Goal: Transaction & Acquisition: Purchase product/service

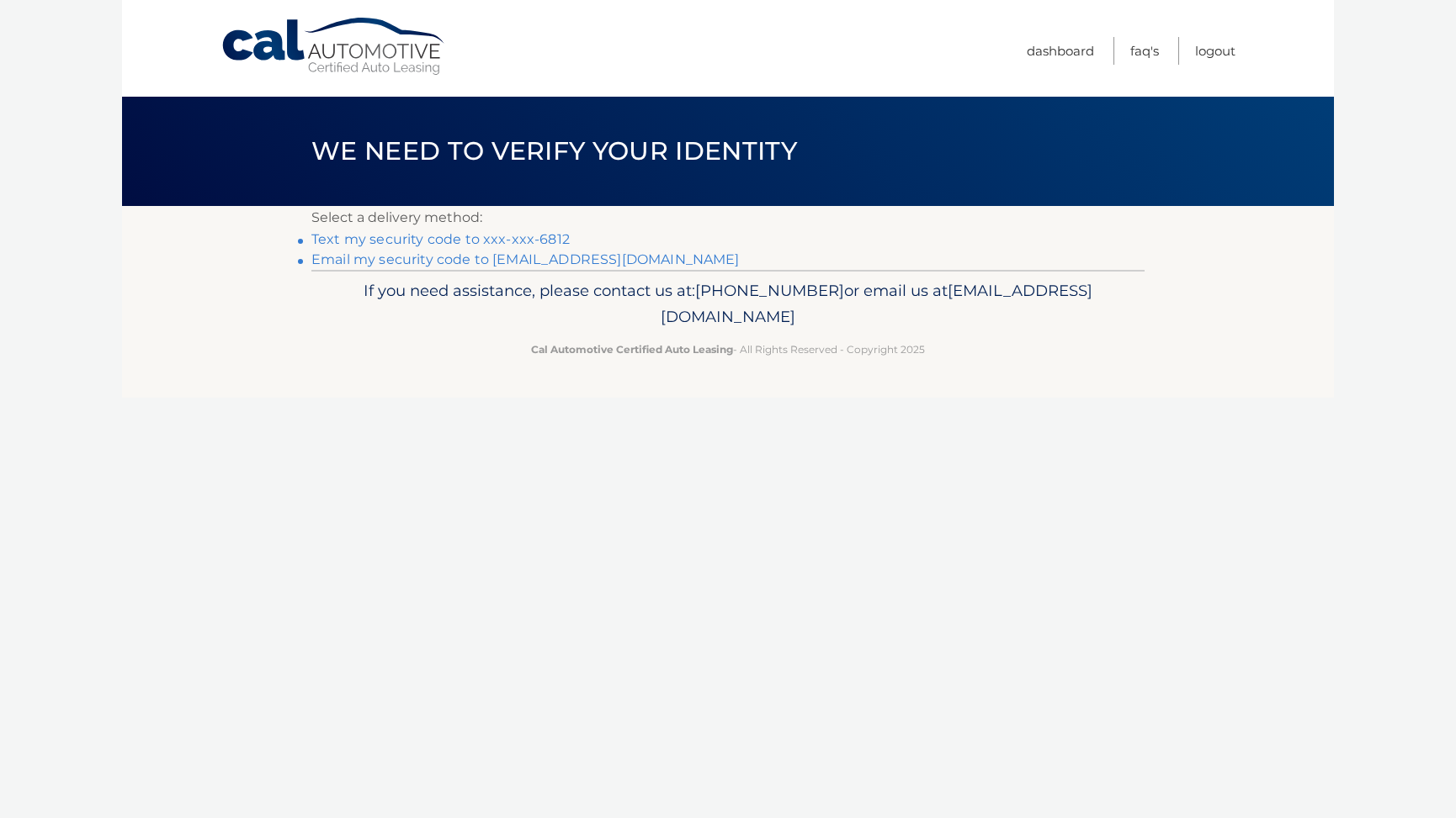
click at [425, 238] on link "Text my security code to xxx-xxx-6812" at bounding box center [440, 239] width 258 height 16
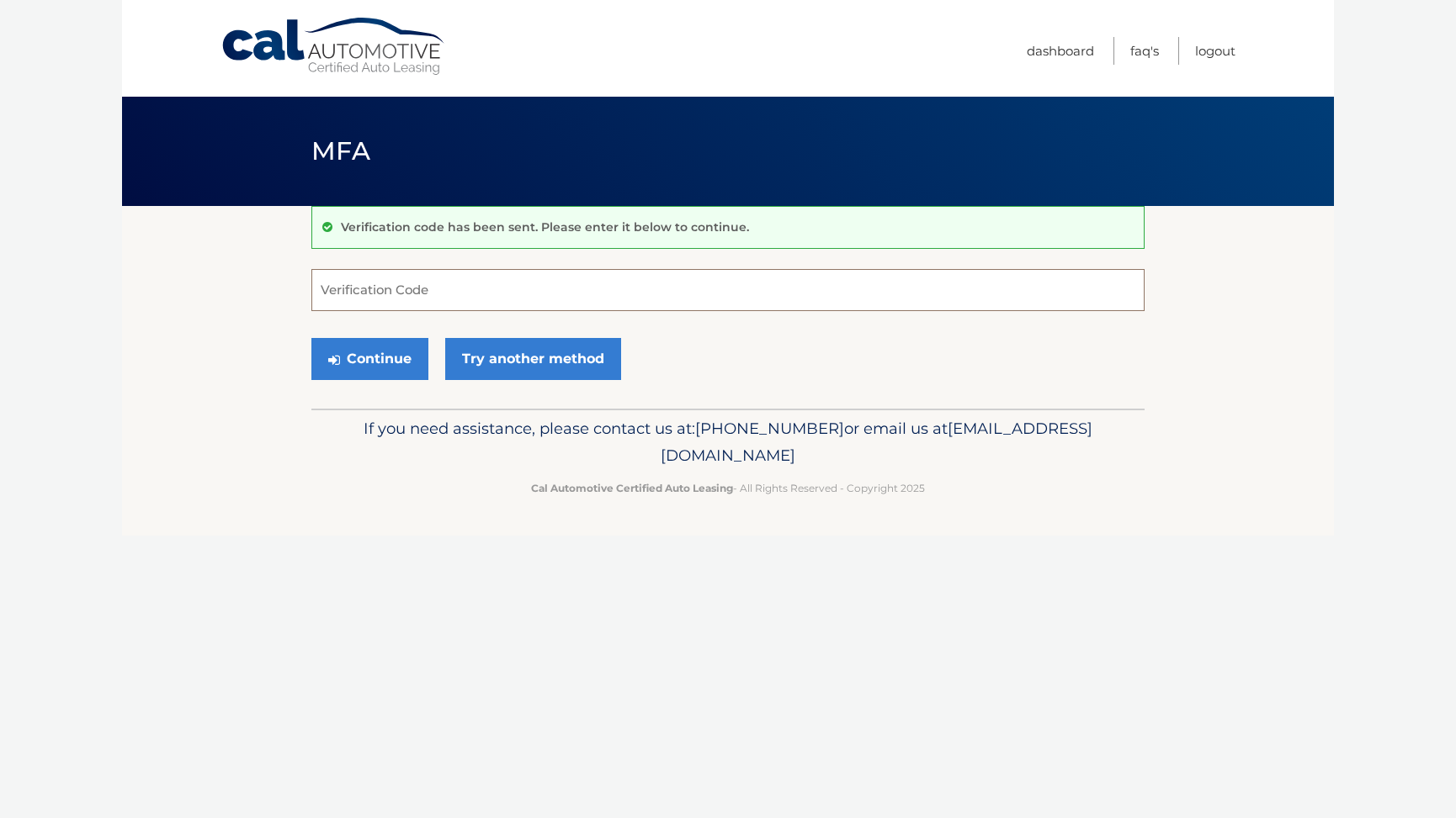
click at [366, 285] on input "Verification Code" at bounding box center [728, 290] width 833 height 42
type input "598800"
click at [374, 354] on button "Continue" at bounding box center [369, 359] width 117 height 42
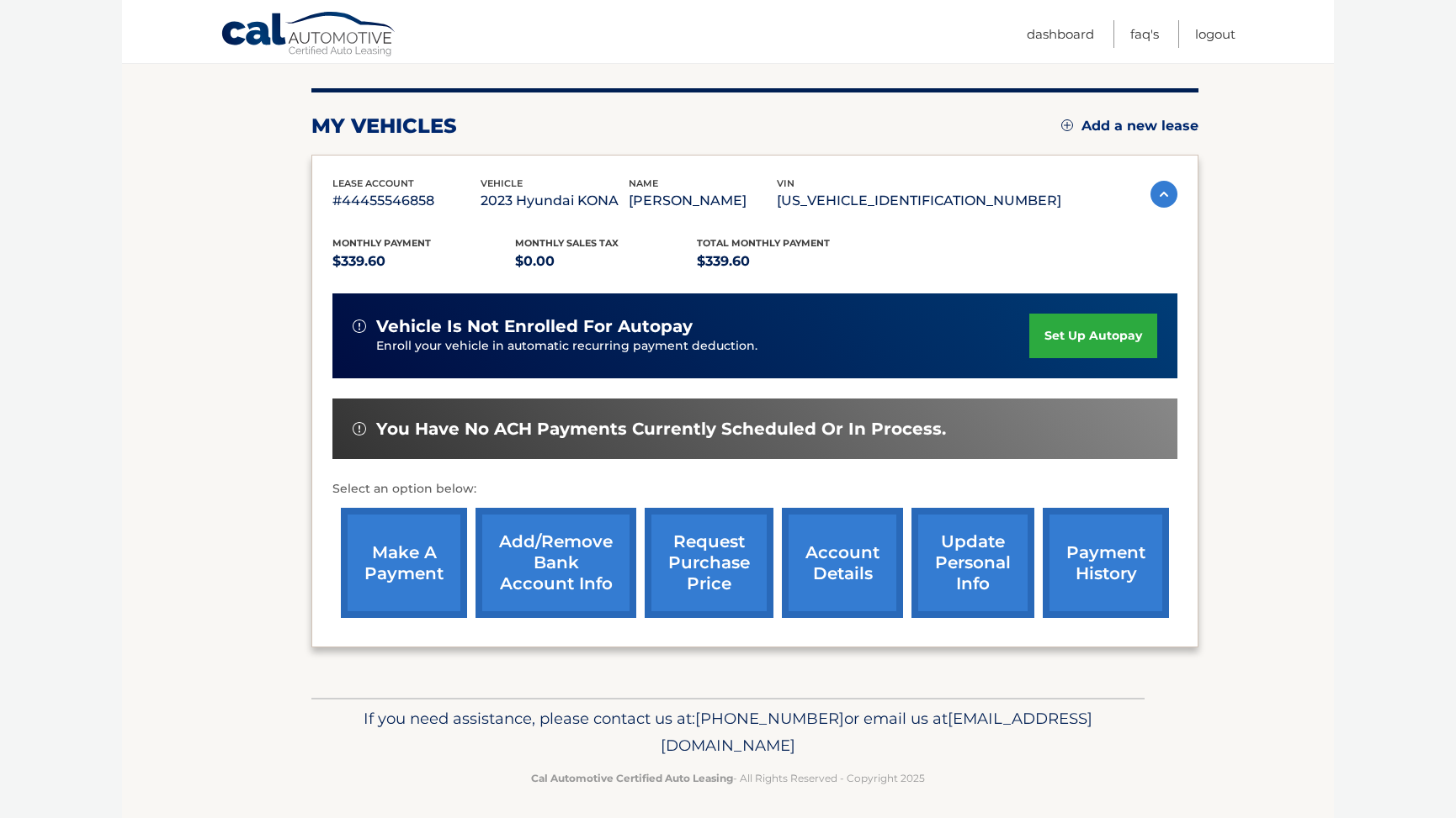
scroll to position [201, 0]
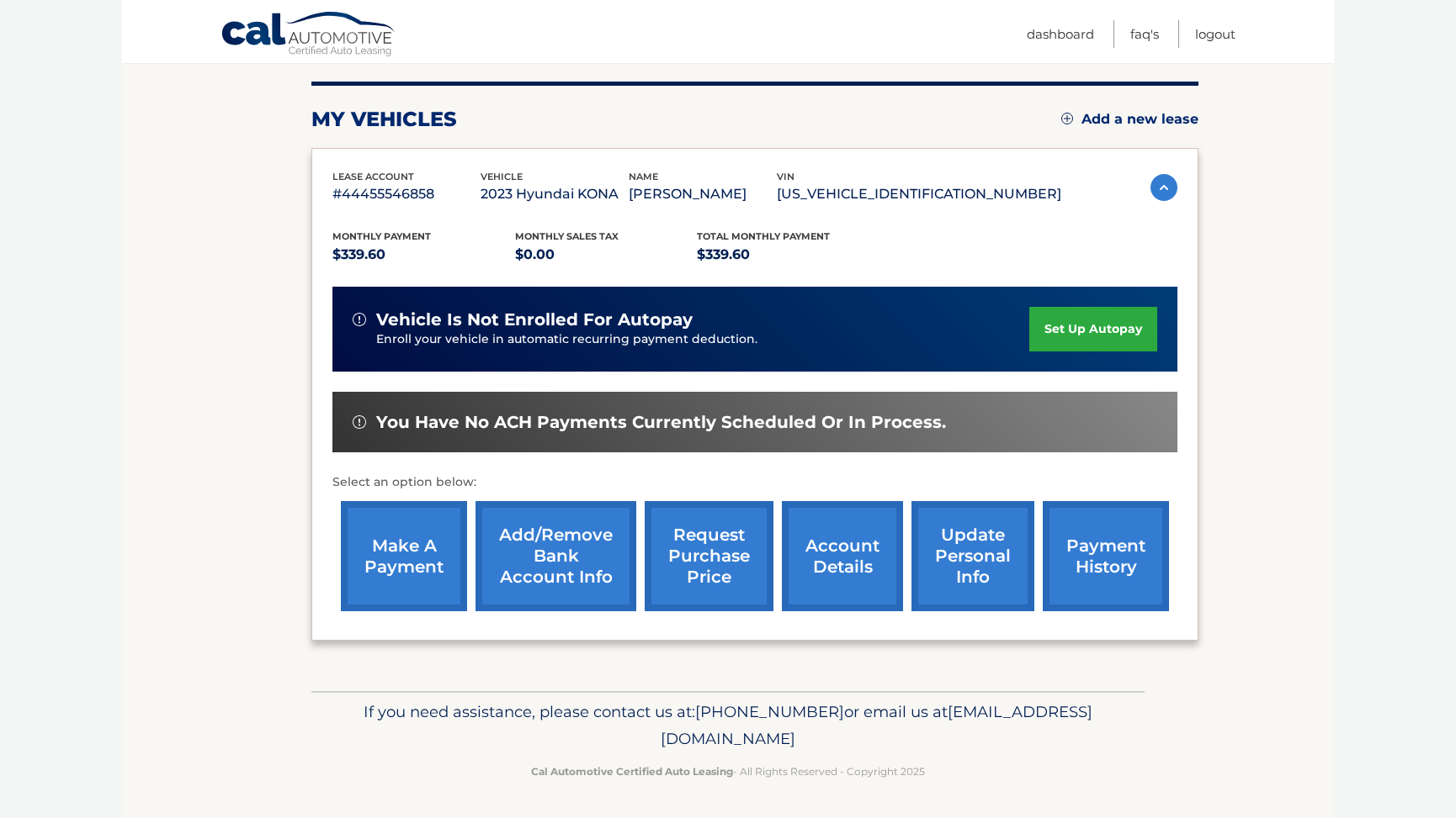
click at [401, 560] on link "make a payment" at bounding box center [403, 557] width 126 height 110
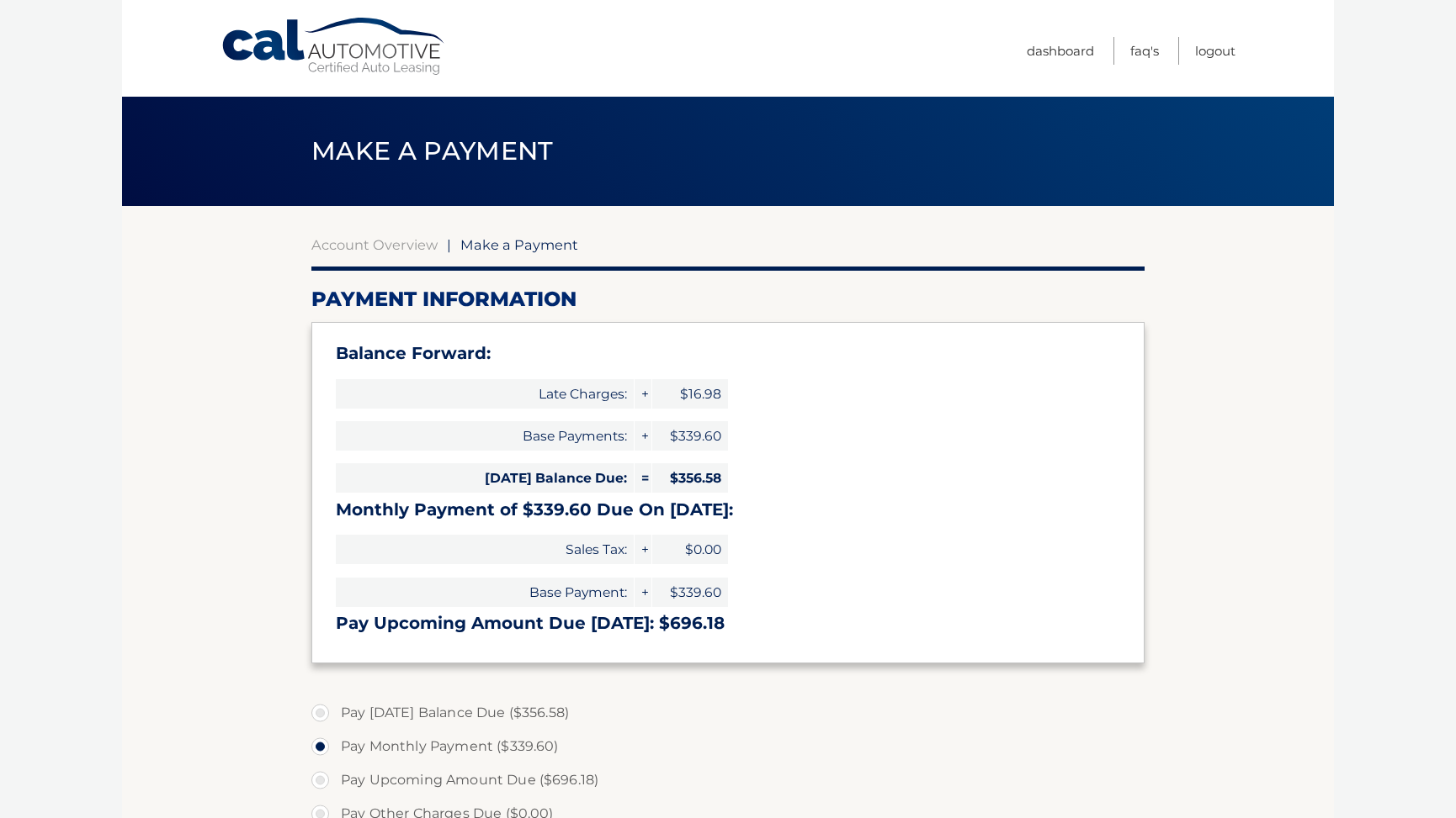
select select "YWY2YTBjOTAtNTJhNC00NjZhLWI5YWUtZTUwZWE5YmY3ZTZj"
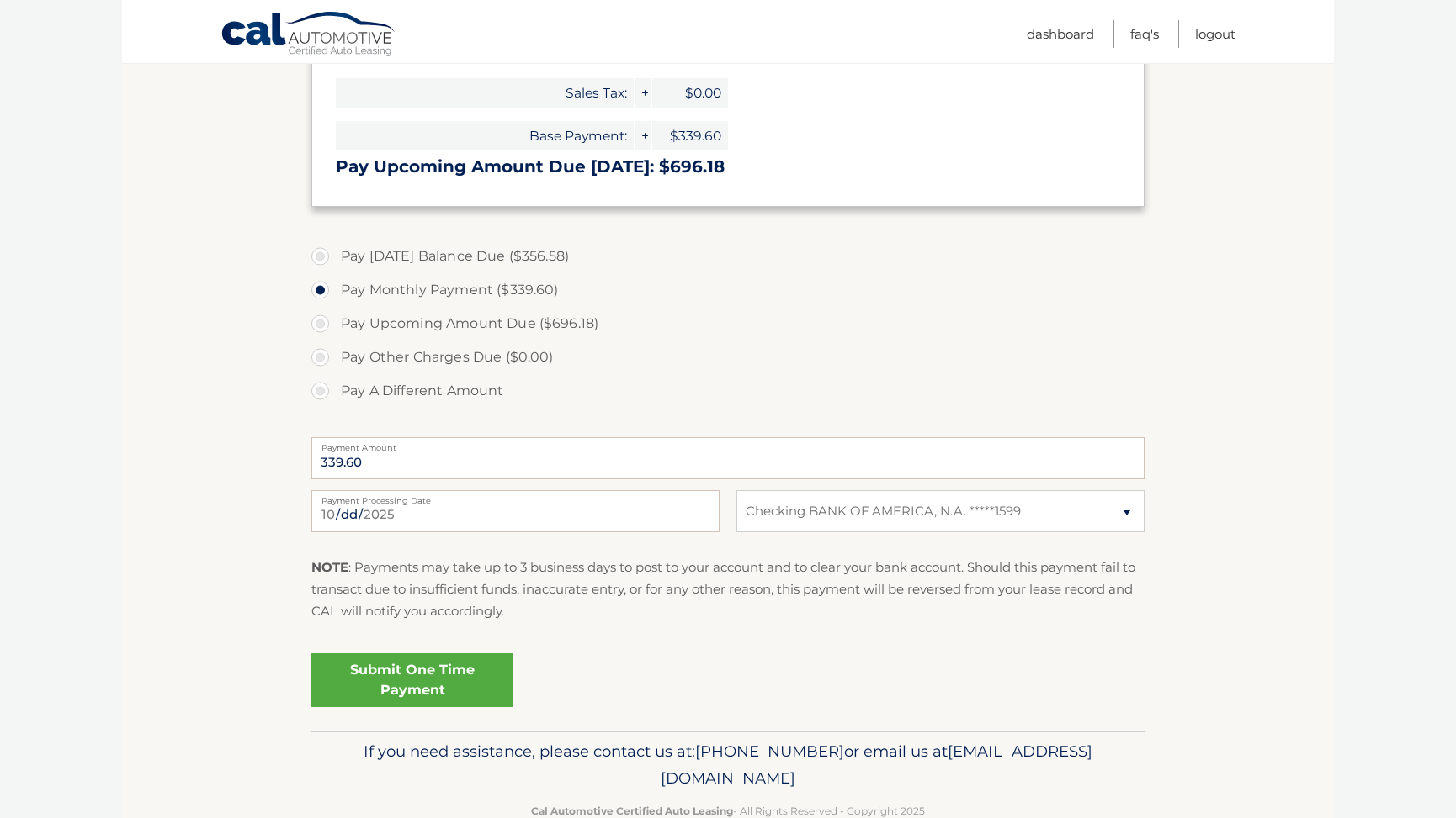
scroll to position [497, 0]
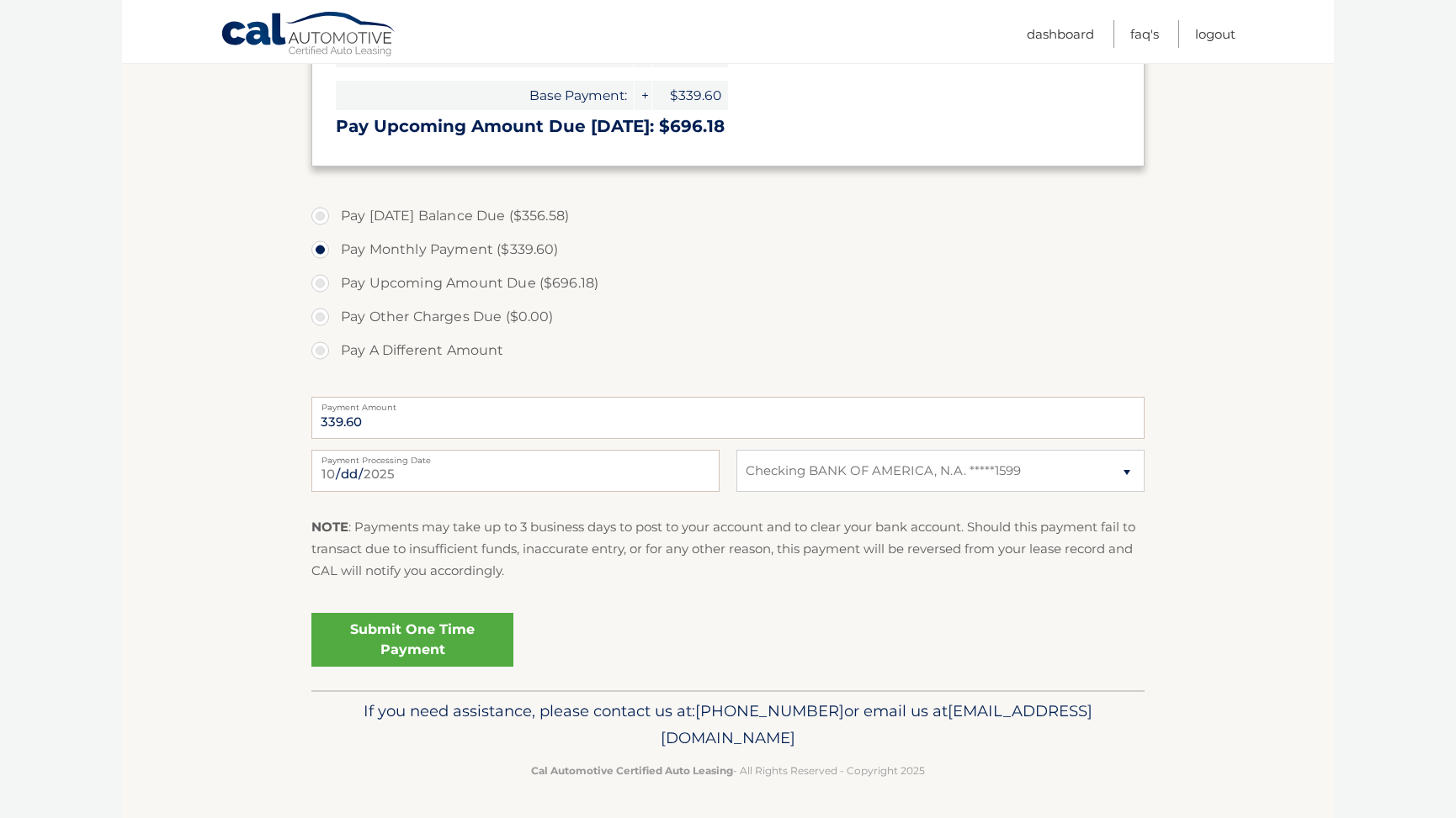
click at [318, 281] on label "Pay Upcoming Amount Due ($696.18)" at bounding box center [728, 283] width 833 height 34
click at [318, 281] on input "Pay Upcoming Amount Due ($696.18)" at bounding box center [326, 279] width 17 height 27
radio input "true"
type input "696.18"
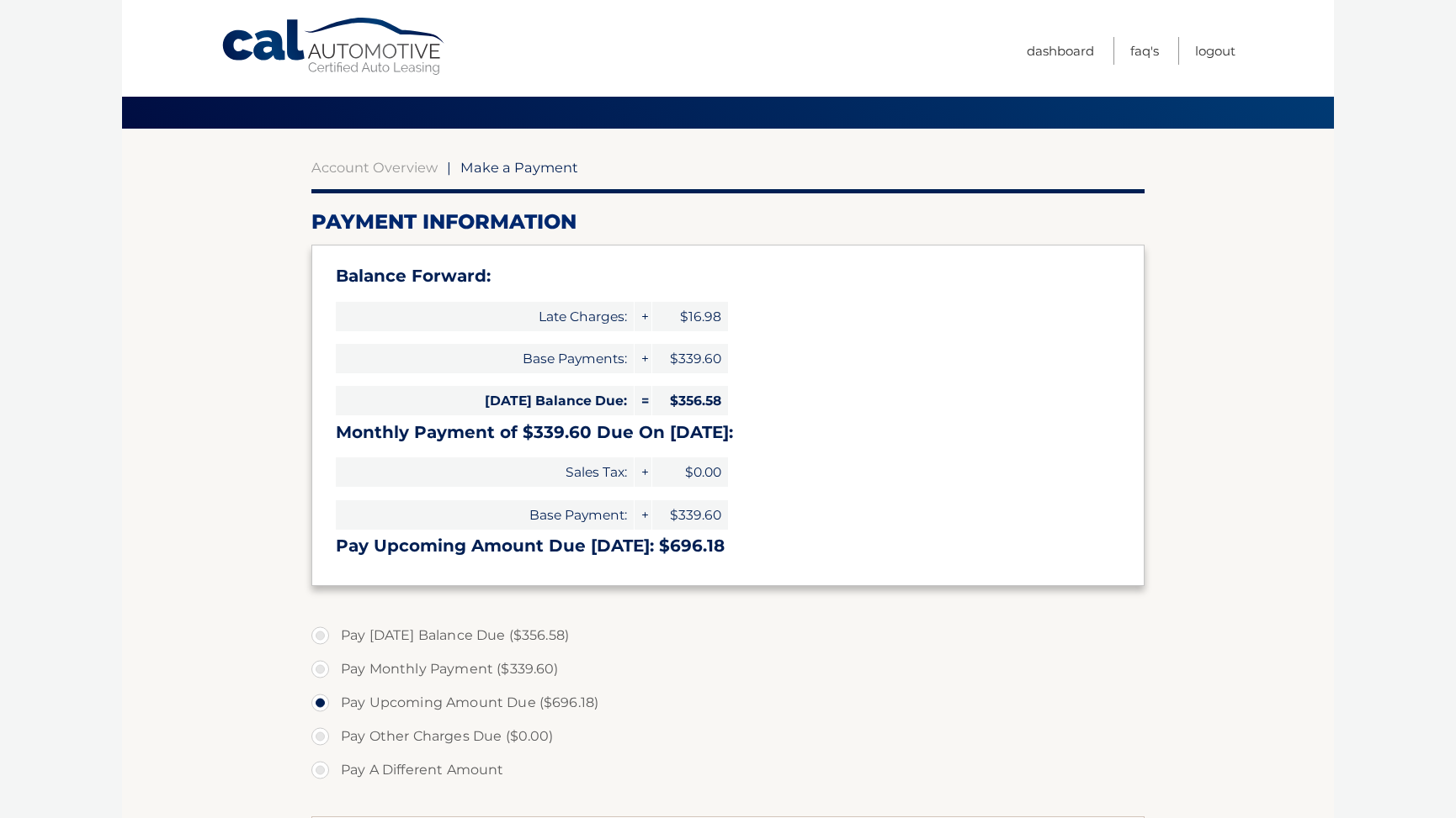
scroll to position [0, 0]
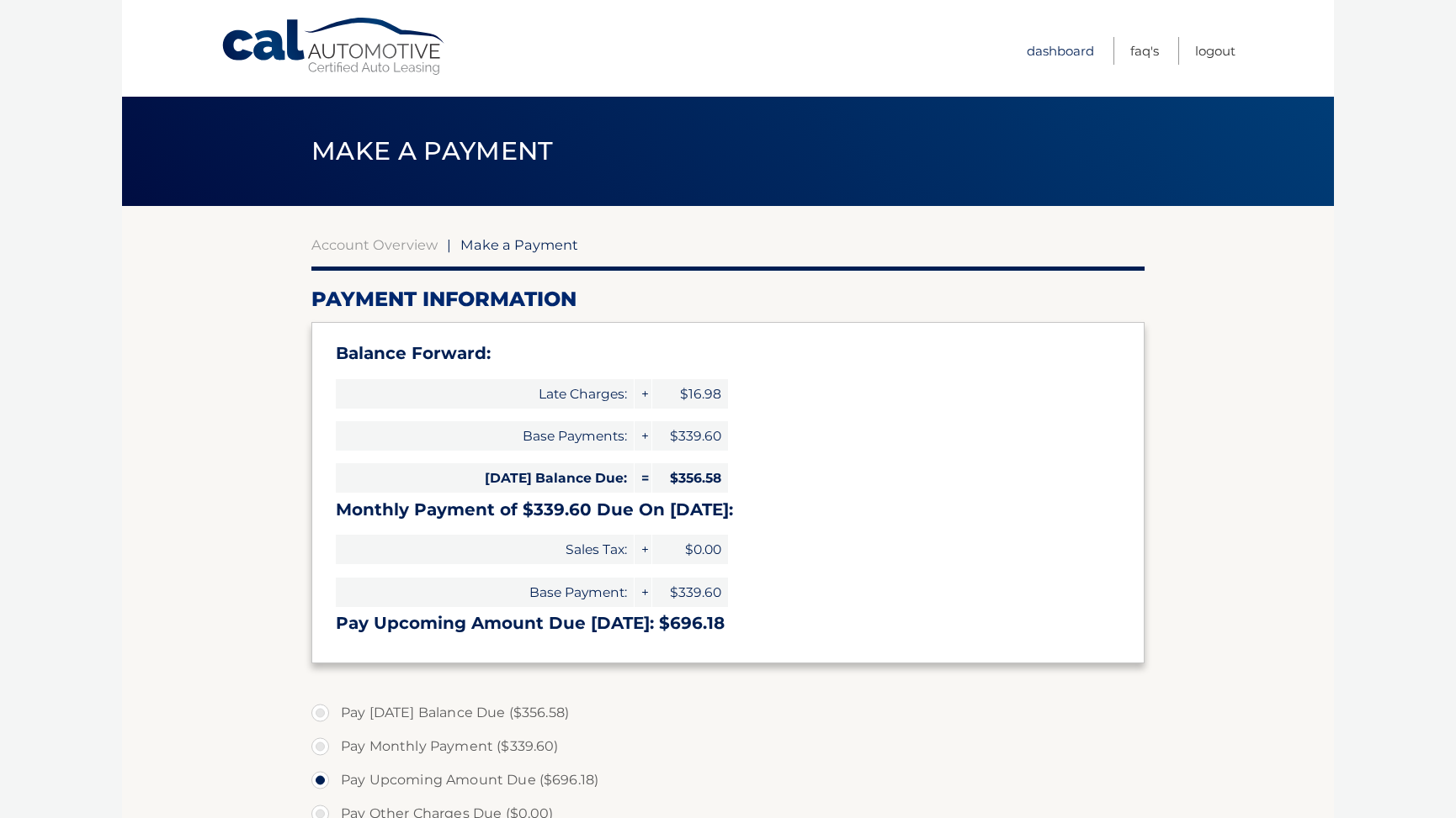
click at [1049, 51] on link "Dashboard" at bounding box center [1060, 51] width 67 height 28
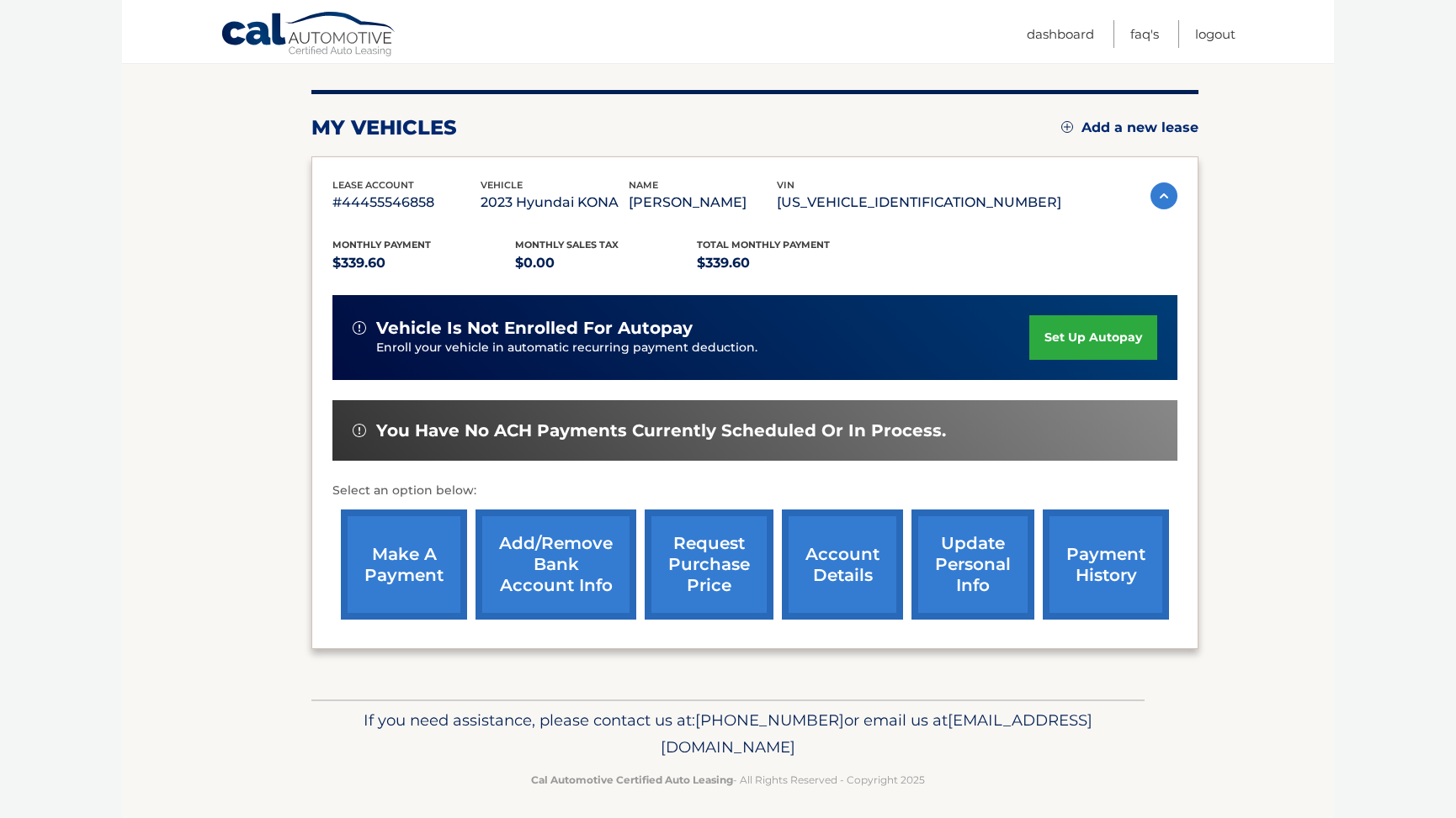
scroll to position [196, 0]
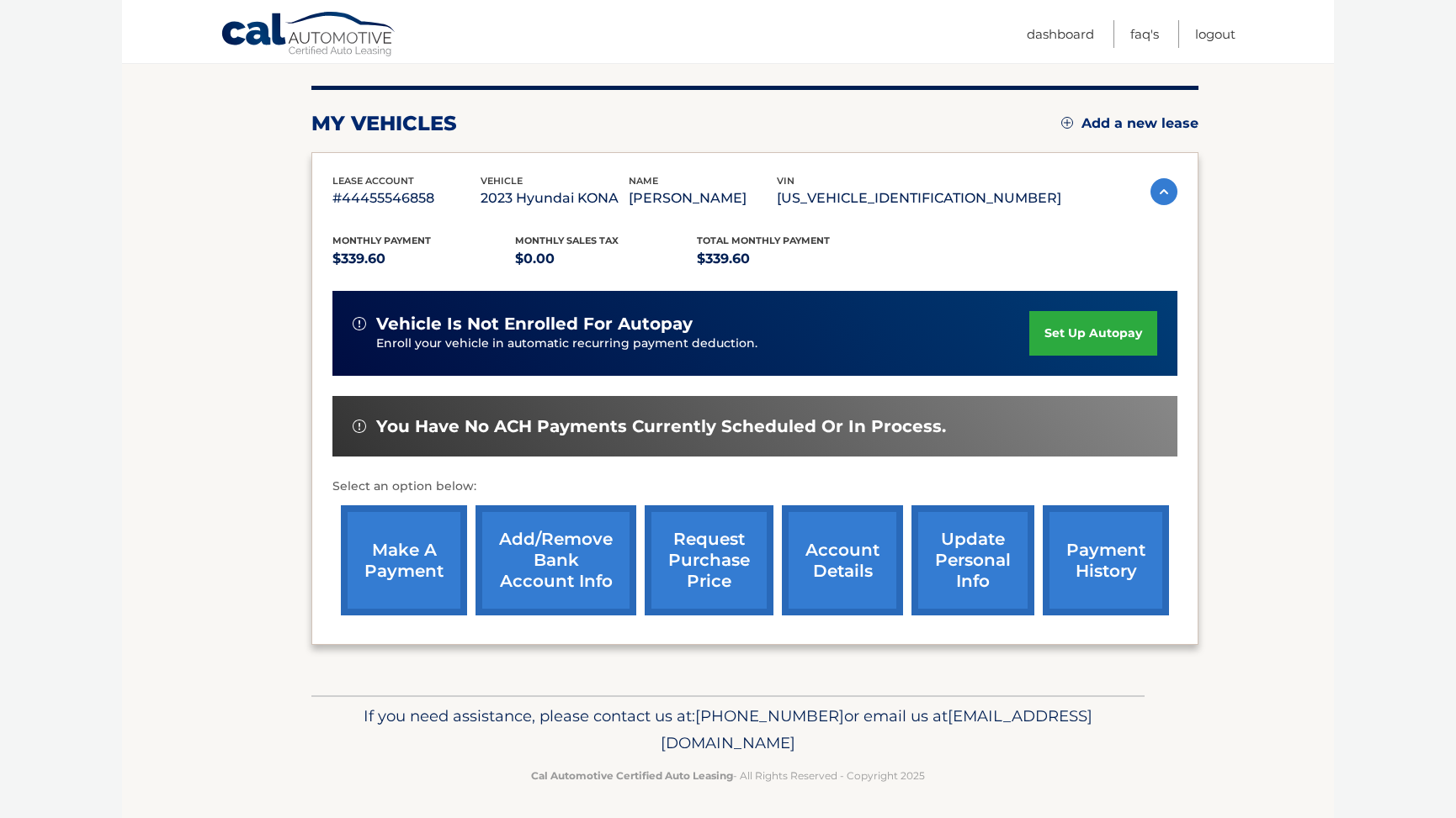
click at [1120, 553] on link "payment history" at bounding box center [1106, 561] width 126 height 110
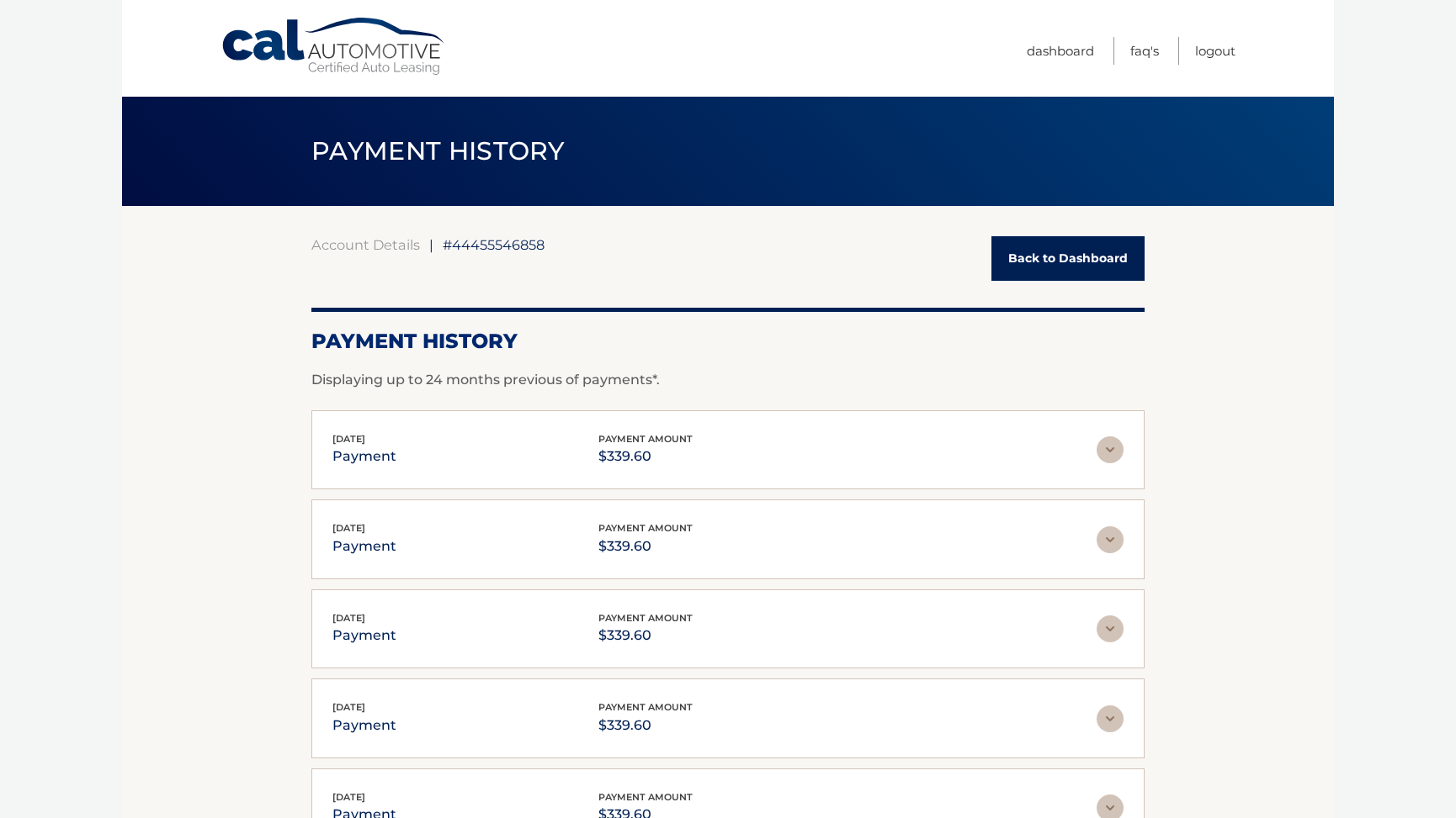
click at [1043, 260] on link "Back to Dashboard" at bounding box center [1067, 258] width 153 height 45
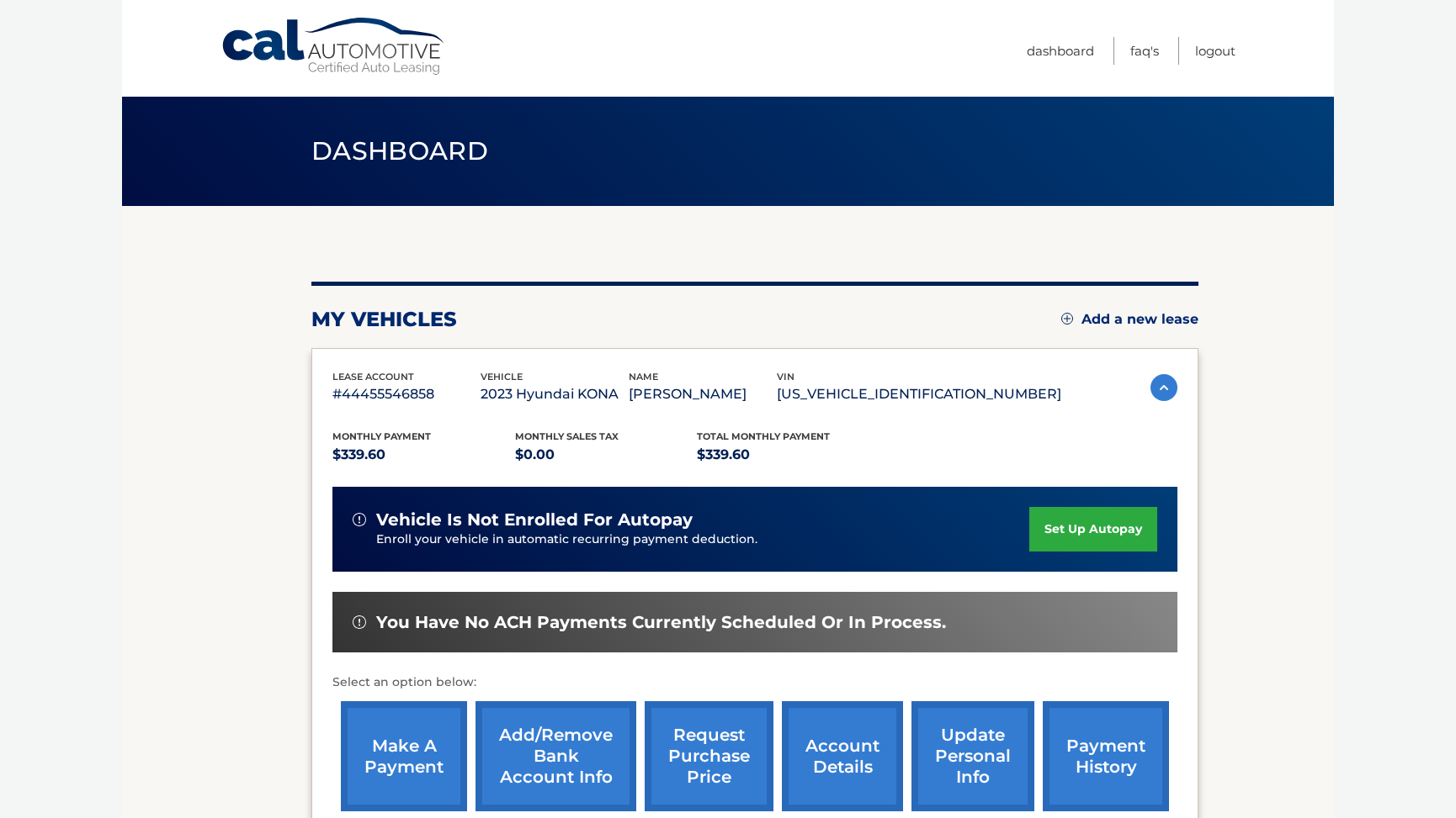
click at [399, 748] on link "make a payment" at bounding box center [403, 756] width 126 height 110
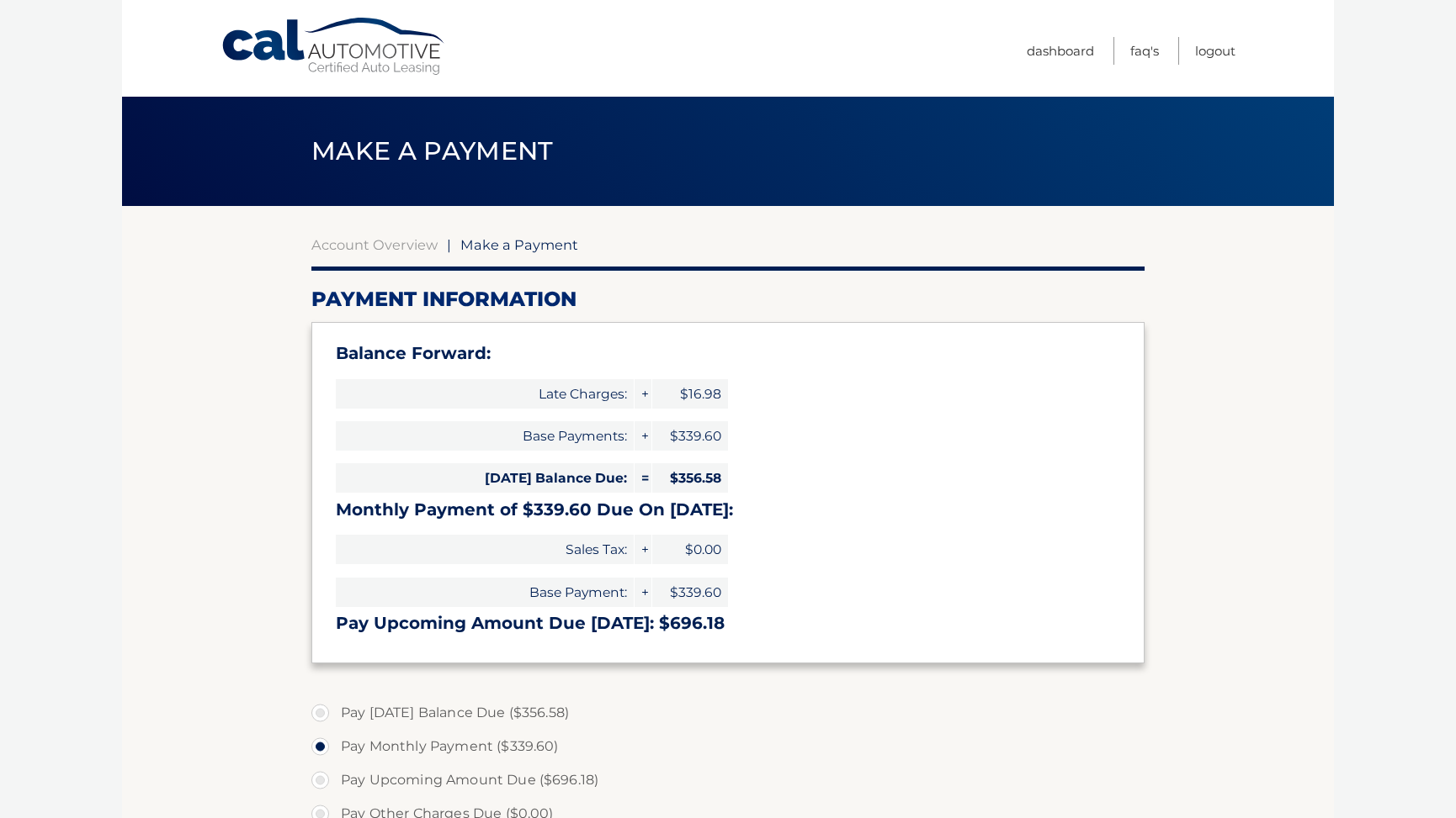
select select "YWY2YTBjOTAtNTJhNC00NjZhLWI5YWUtZTUwZWE5YmY3ZTZj"
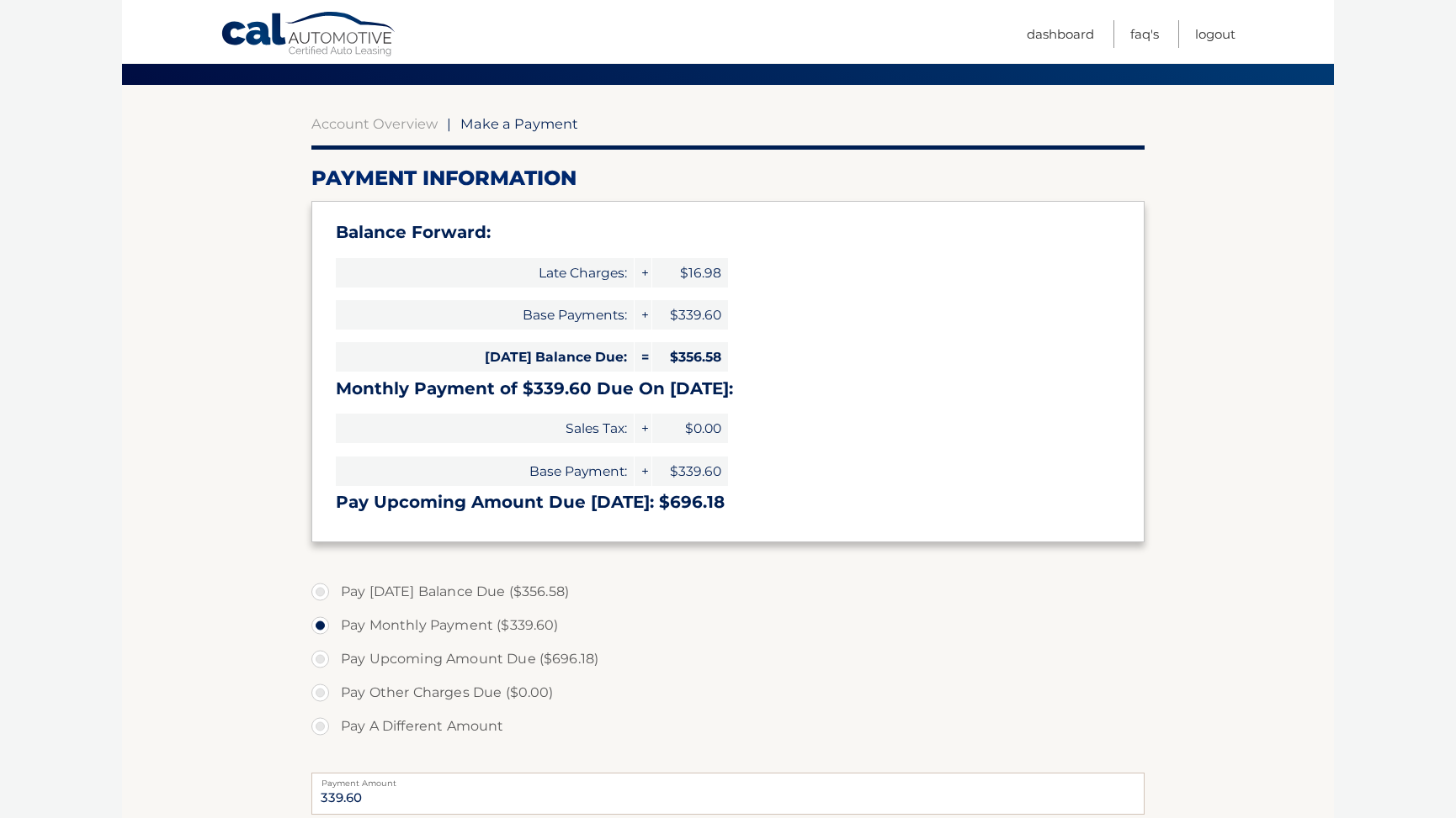
scroll to position [169, 0]
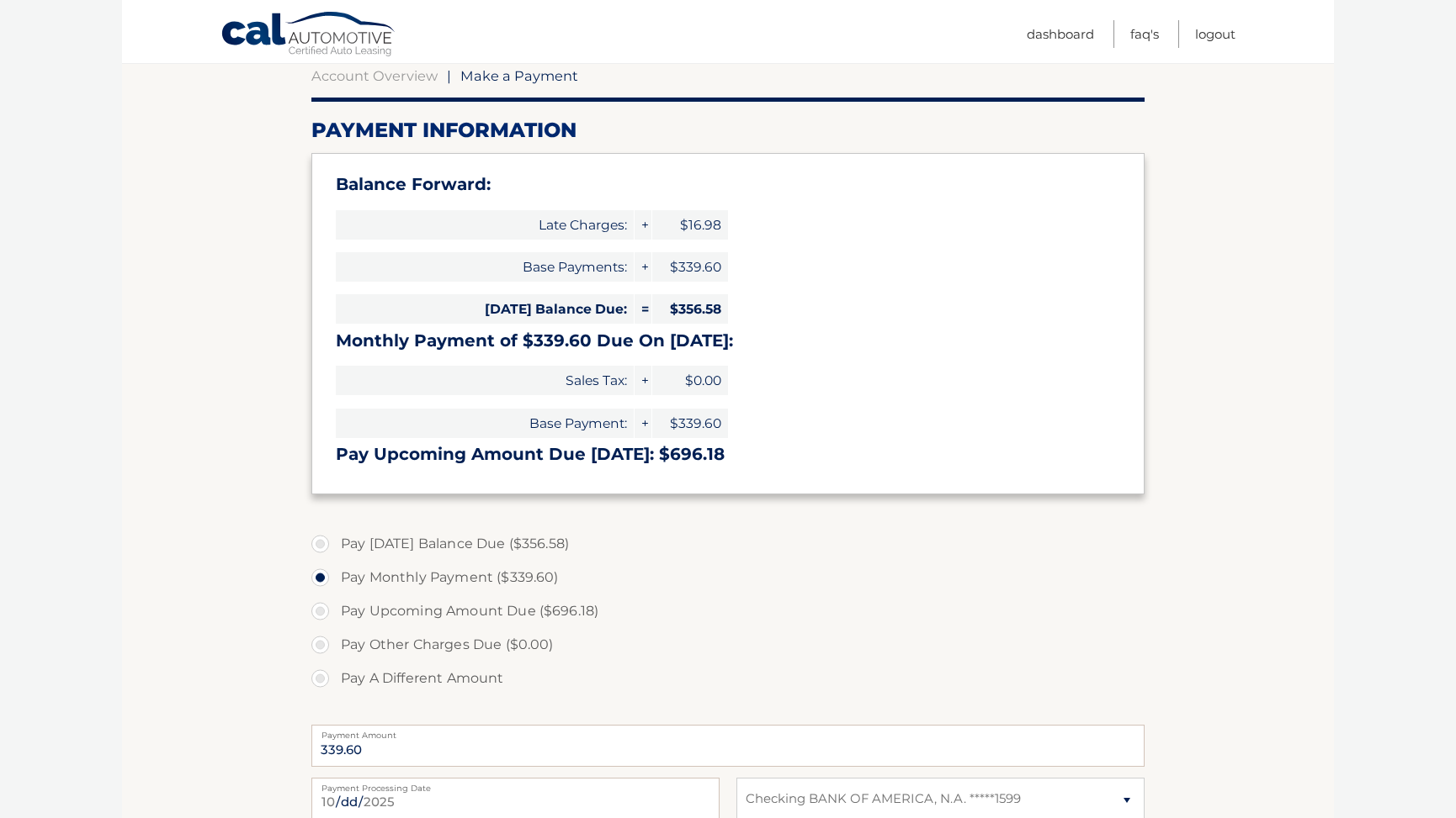
click at [326, 609] on label "Pay Upcoming Amount Due ($696.18)" at bounding box center [728, 612] width 833 height 34
click at [326, 609] on input "Pay Upcoming Amount Due ($696.18)" at bounding box center [326, 608] width 17 height 27
radio input "true"
type input "696.18"
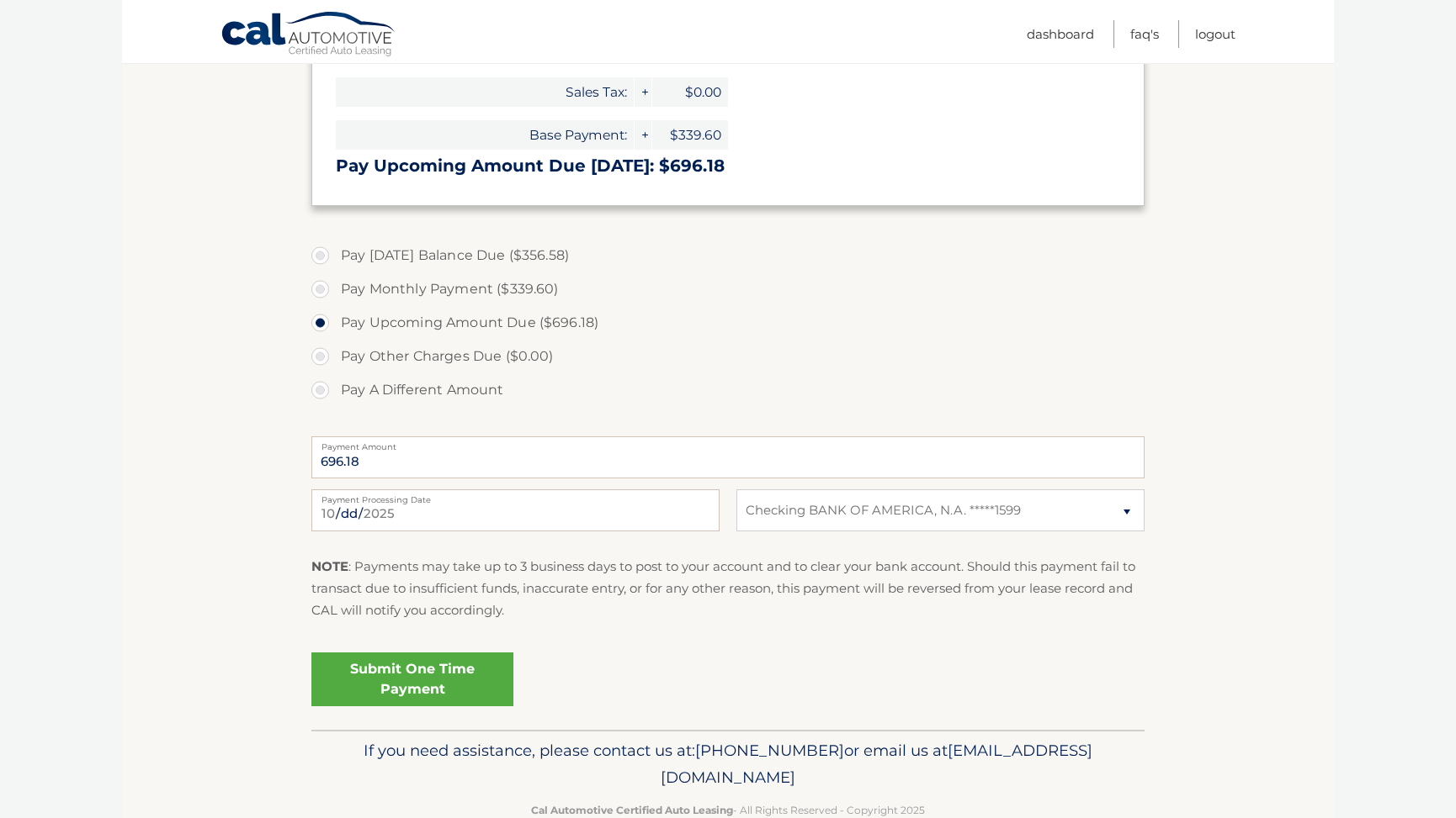
scroll to position [459, 0]
click at [396, 675] on link "Submit One Time Payment" at bounding box center [412, 678] width 202 height 54
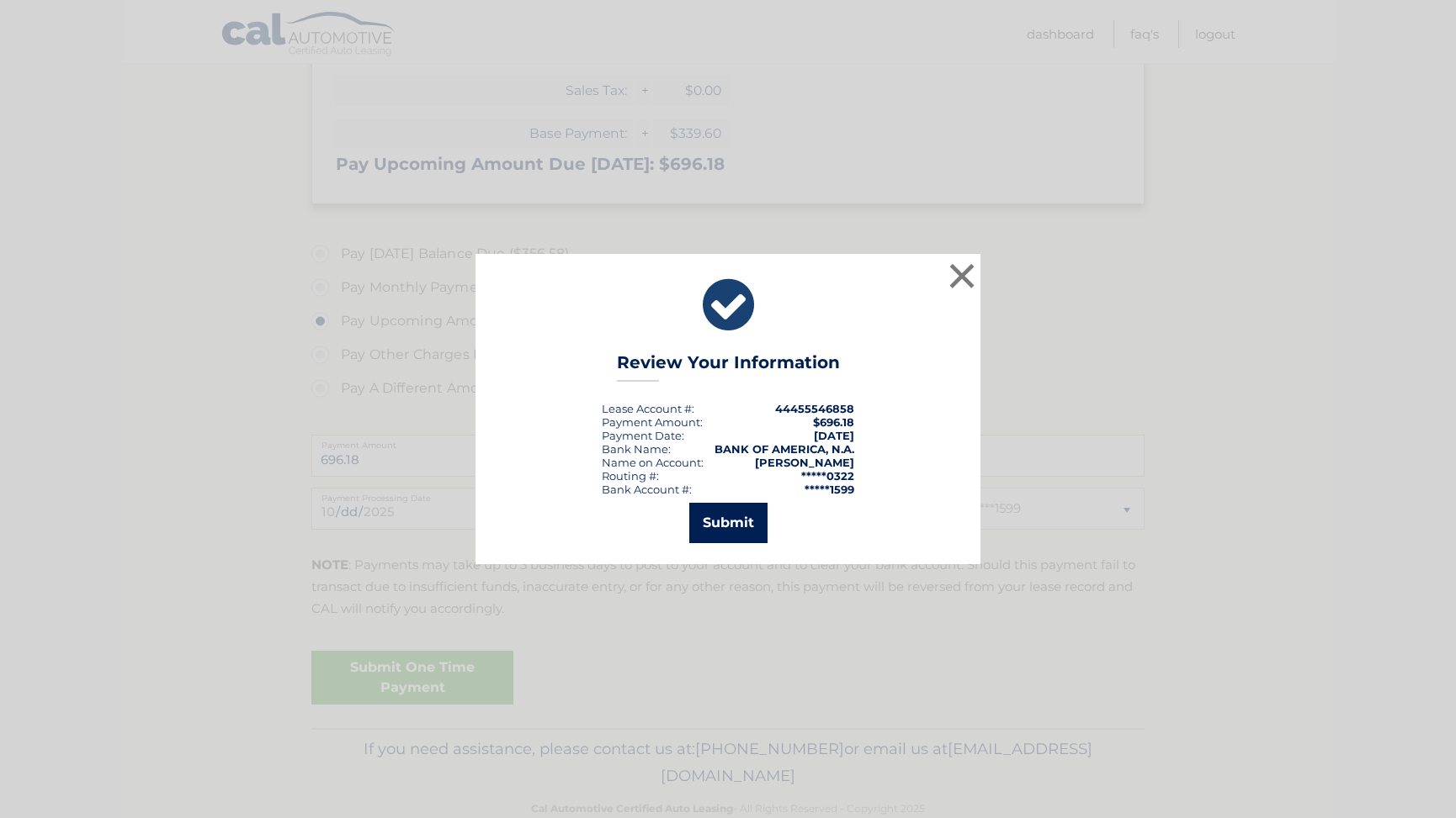
click at [739, 519] on button "Submit" at bounding box center [728, 523] width 78 height 40
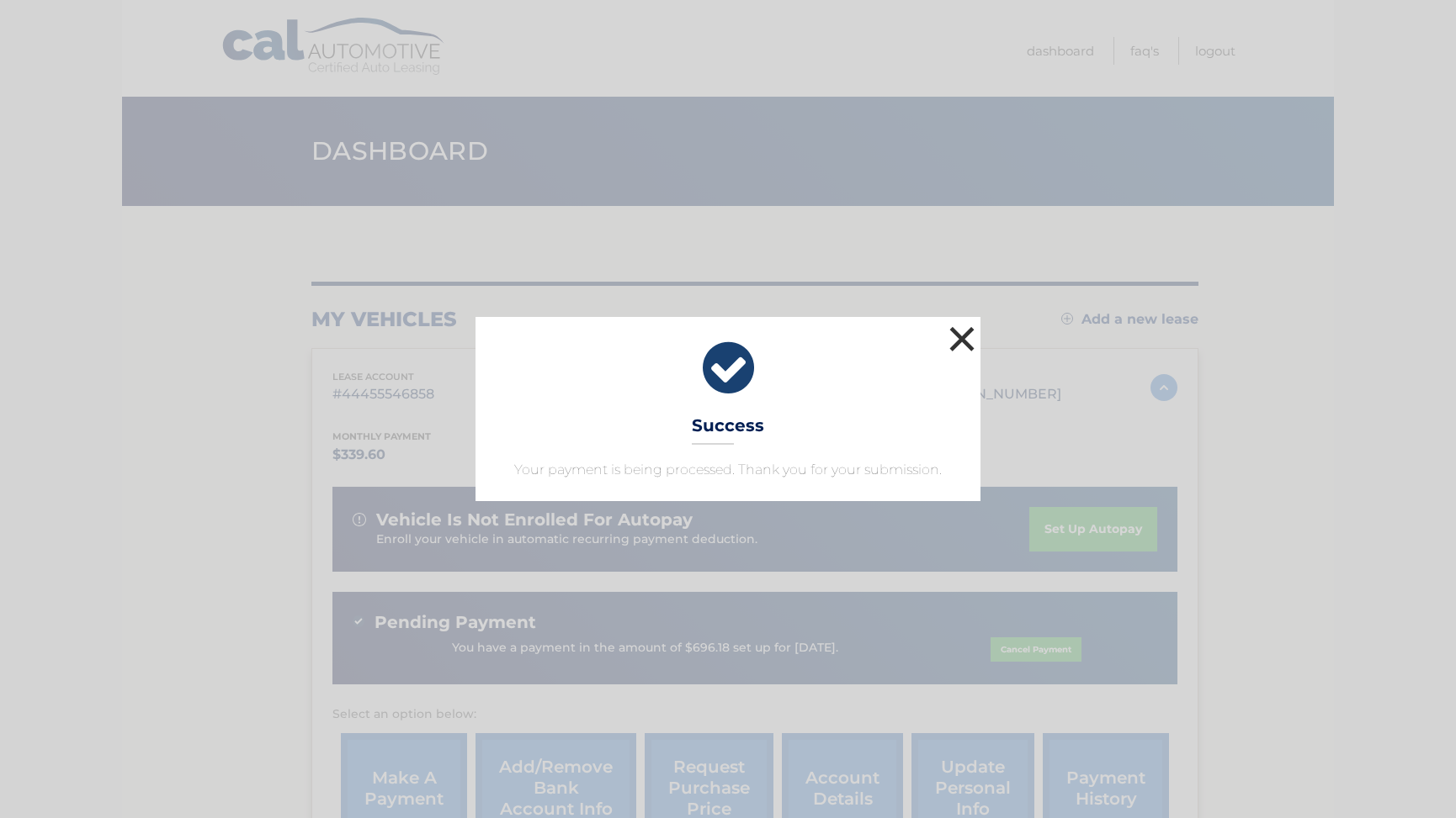
click at [963, 335] on button "×" at bounding box center [962, 339] width 34 height 34
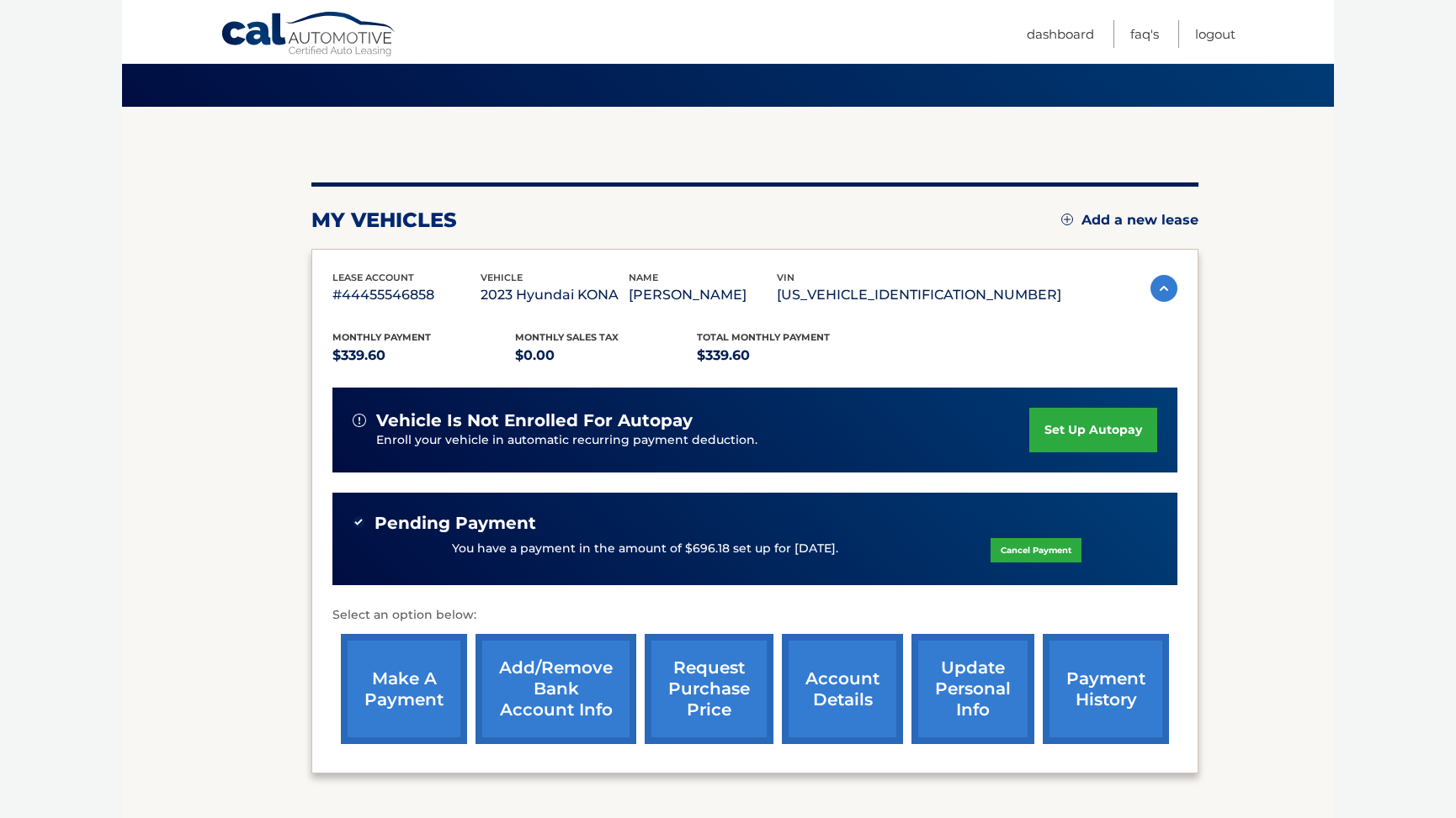
scroll to position [103, 0]
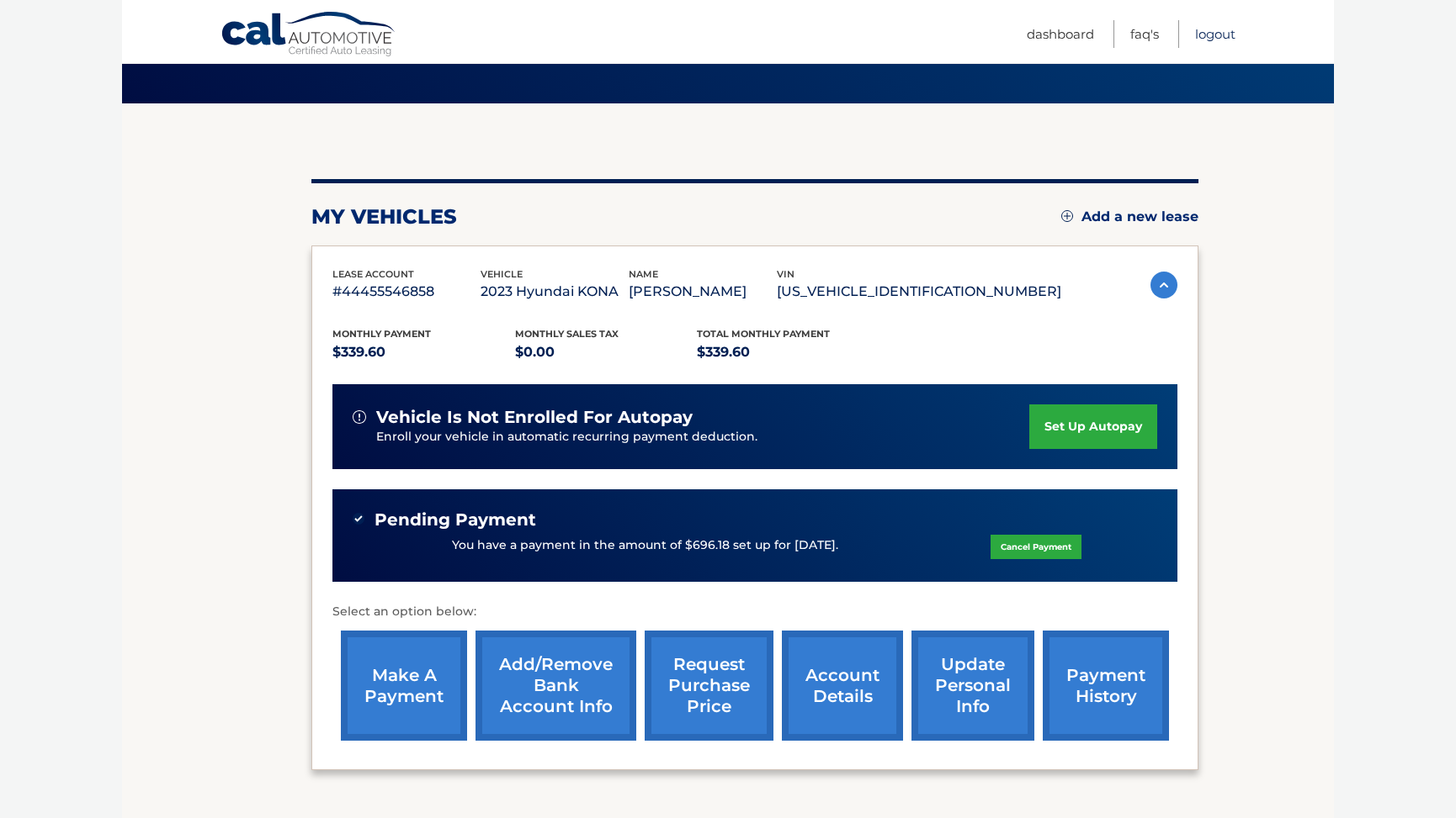
click at [1220, 35] on link "Logout" at bounding box center [1214, 34] width 40 height 28
